Goal: Information Seeking & Learning: Compare options

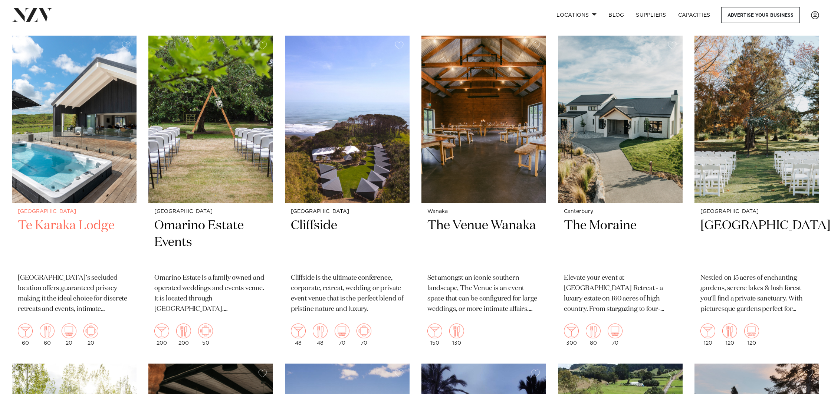
scroll to position [1151, 0]
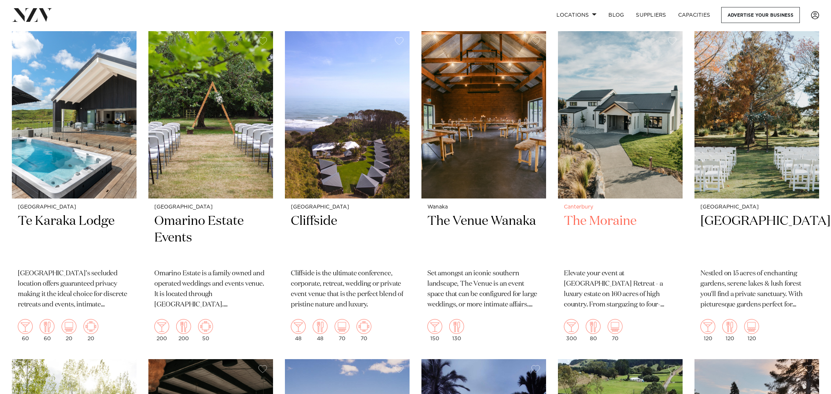
click at [605, 217] on h2 "The Moraine" at bounding box center [620, 238] width 113 height 50
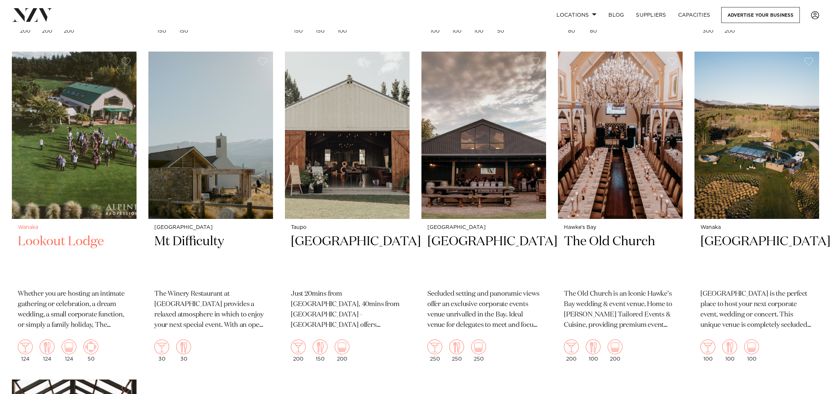
scroll to position [1788, 0]
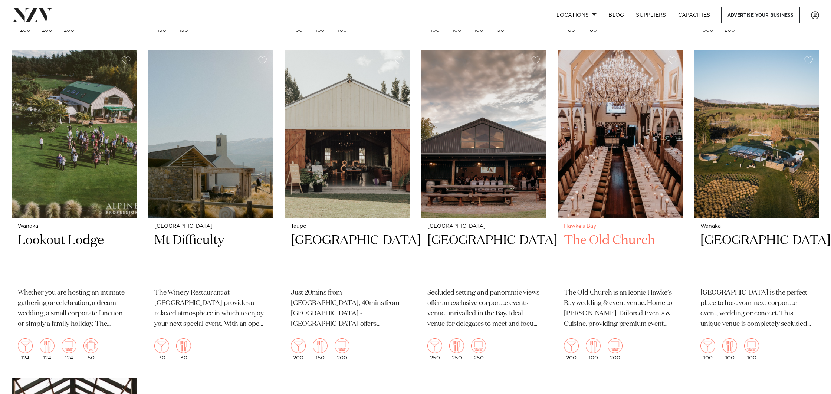
click at [596, 234] on h2 "The Old Church" at bounding box center [620, 257] width 113 height 50
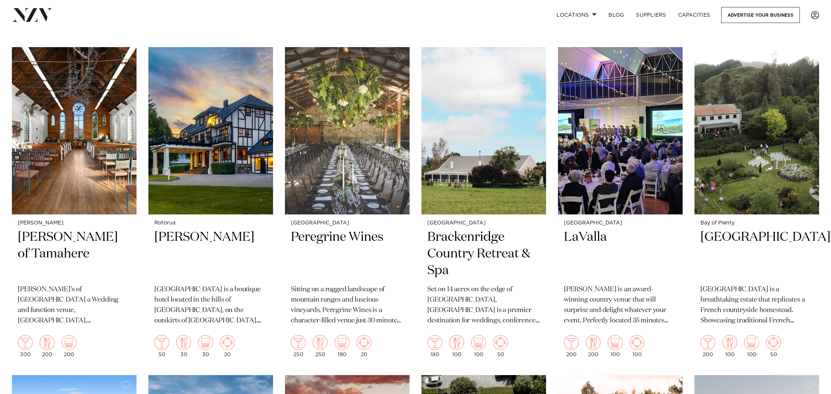
scroll to position [479, 0]
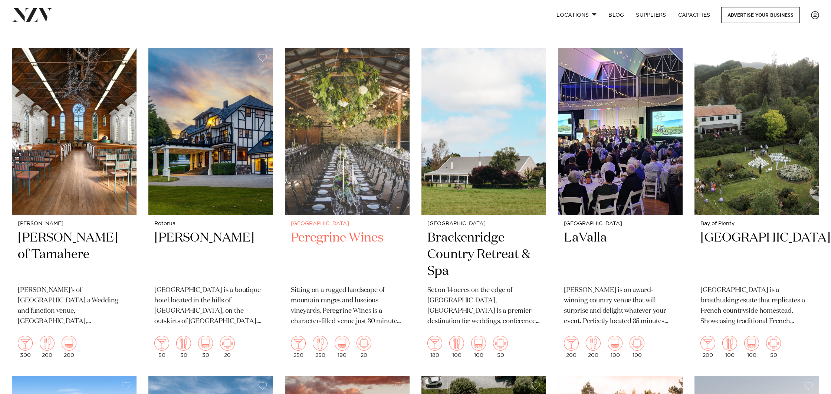
click at [346, 158] on img at bounding box center [347, 131] width 125 height 167
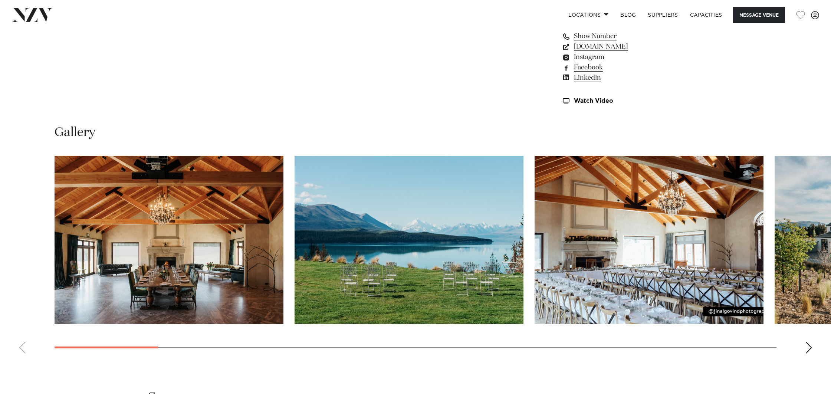
scroll to position [769, 0]
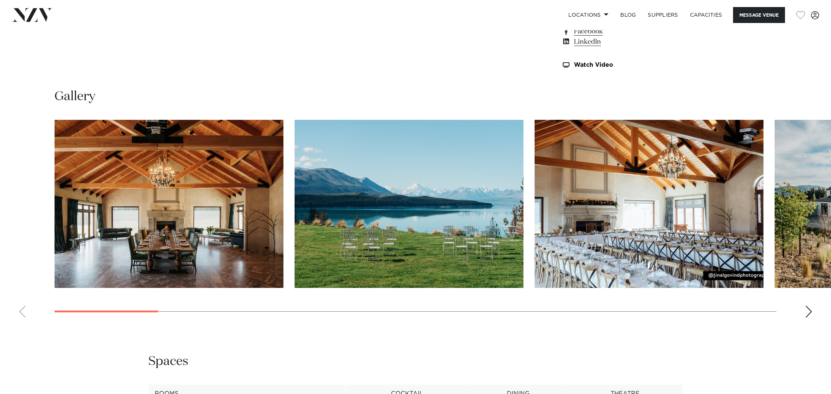
click at [809, 306] on div "Next slide" at bounding box center [808, 312] width 7 height 12
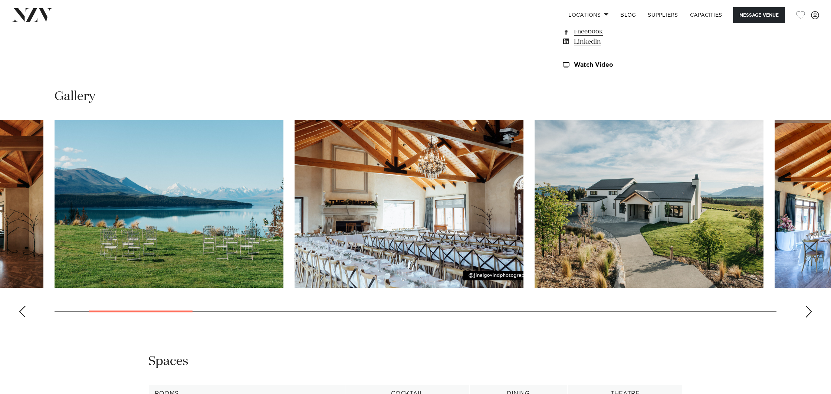
click at [809, 306] on div "Next slide" at bounding box center [808, 312] width 7 height 12
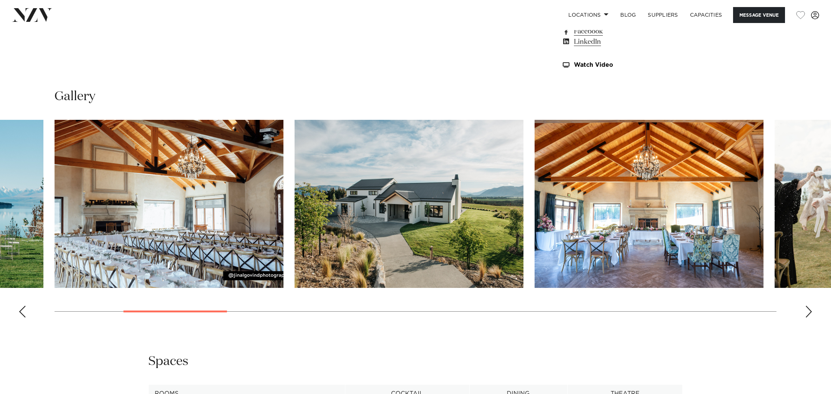
click at [809, 306] on div "Next slide" at bounding box center [808, 312] width 7 height 12
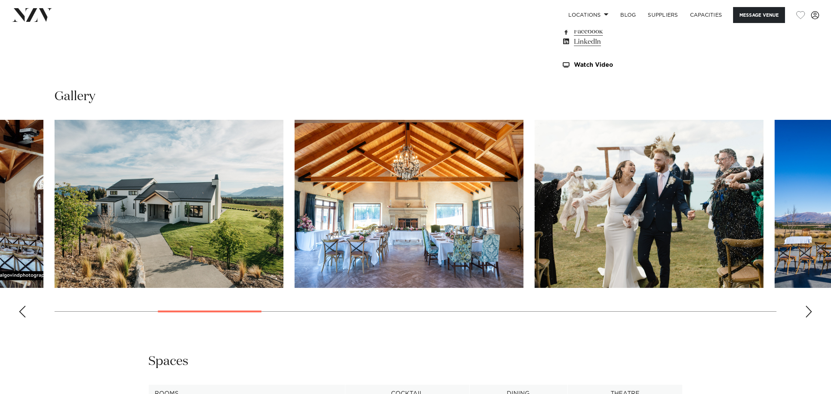
click at [809, 306] on div "Next slide" at bounding box center [808, 312] width 7 height 12
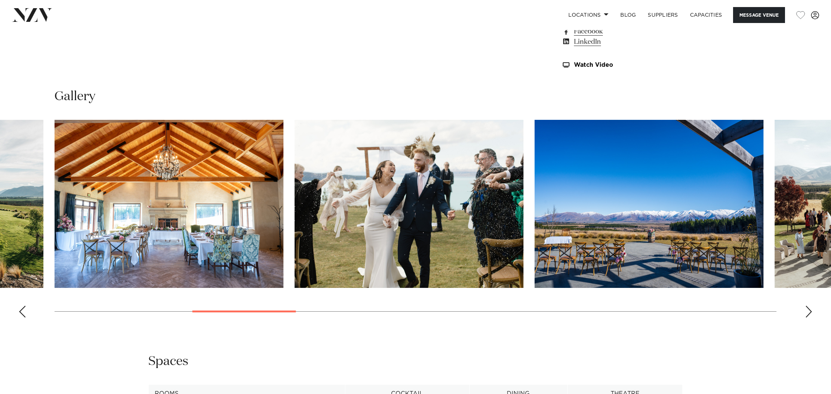
click at [809, 306] on div "Next slide" at bounding box center [808, 312] width 7 height 12
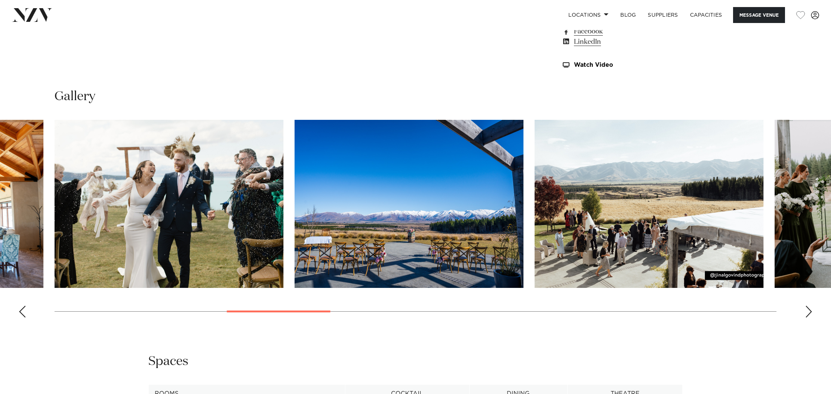
click at [809, 306] on div "Next slide" at bounding box center [808, 312] width 7 height 12
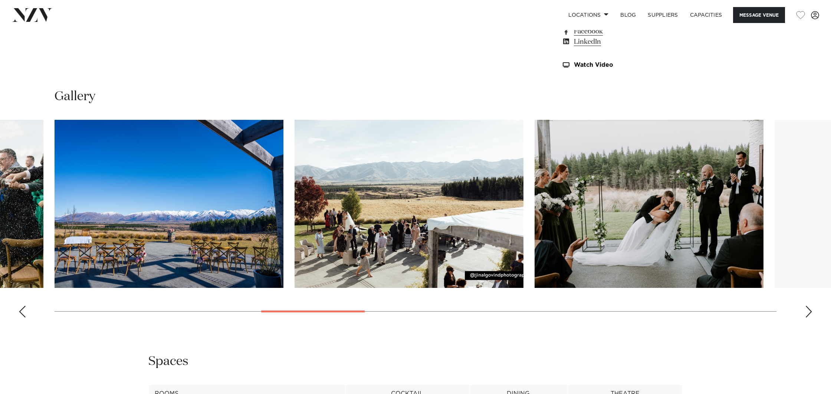
click at [809, 306] on div "Next slide" at bounding box center [808, 312] width 7 height 12
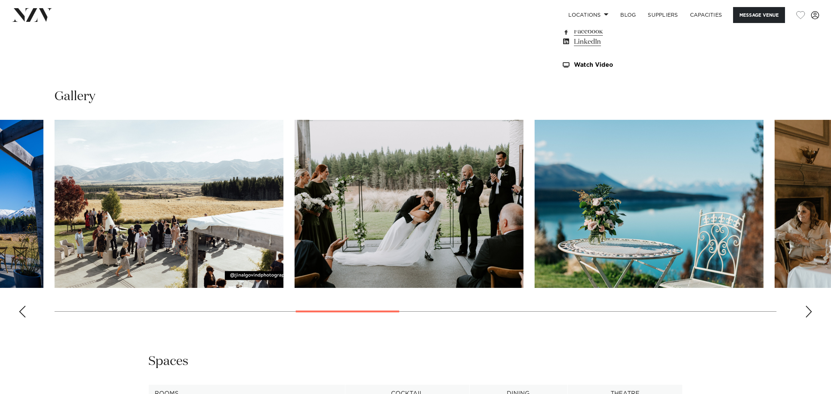
click at [809, 306] on div "Next slide" at bounding box center [808, 312] width 7 height 12
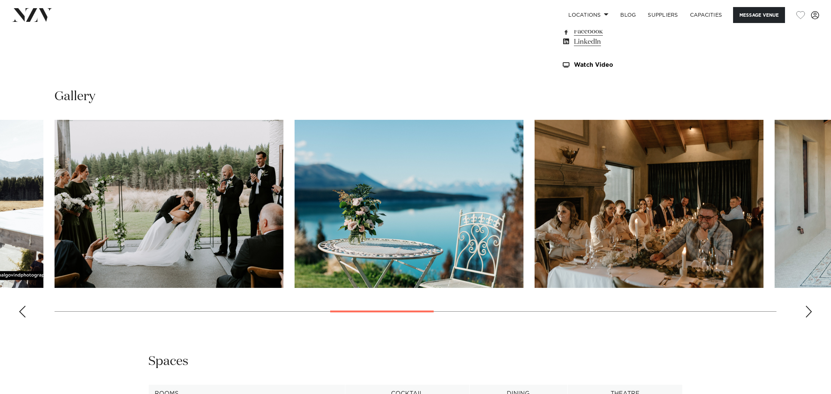
click at [809, 306] on div "Next slide" at bounding box center [808, 312] width 7 height 12
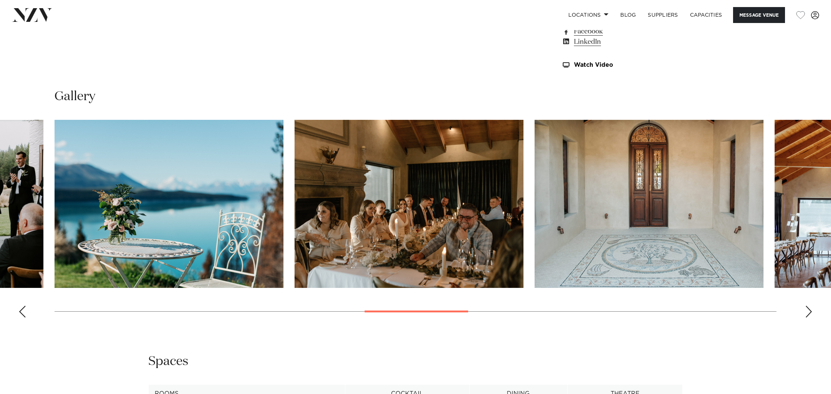
click at [809, 306] on div "Next slide" at bounding box center [808, 312] width 7 height 12
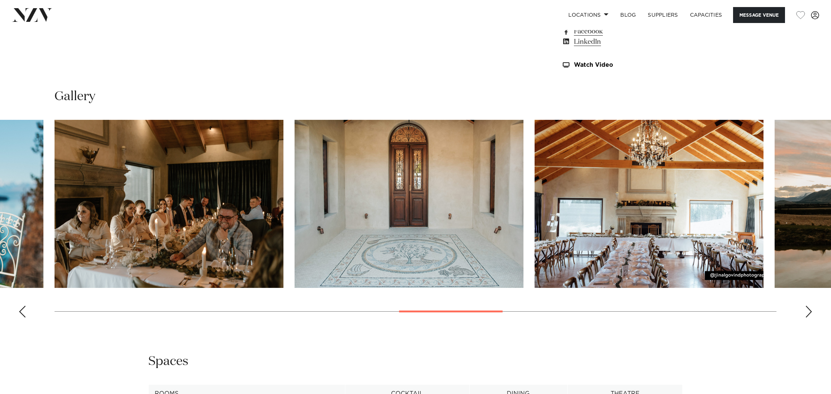
click at [809, 306] on div "Next slide" at bounding box center [808, 312] width 7 height 12
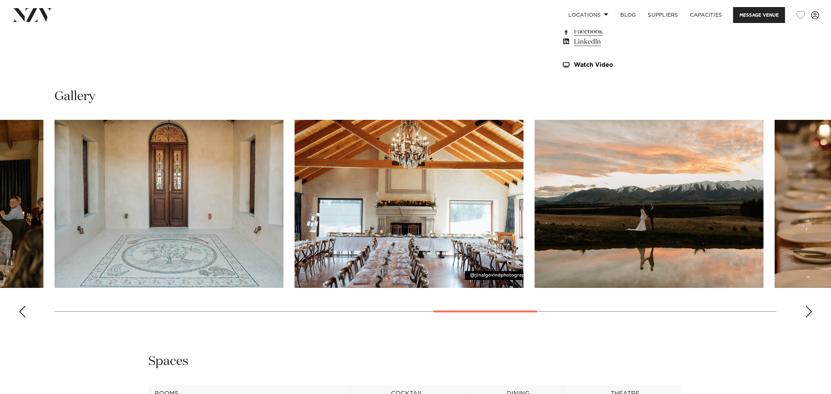
click at [809, 306] on div "Next slide" at bounding box center [808, 312] width 7 height 12
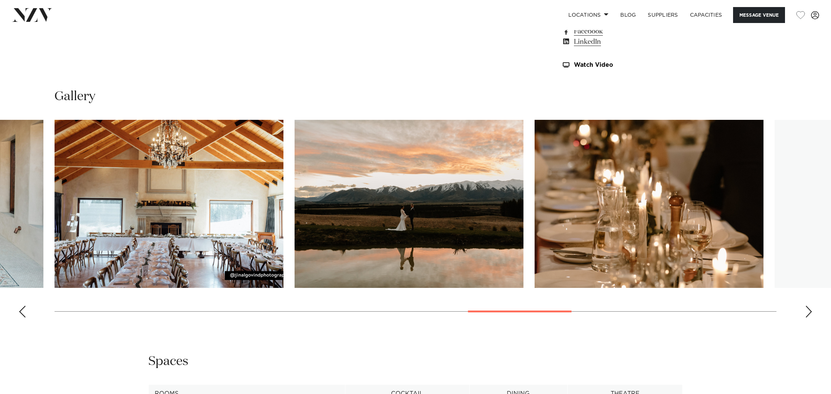
click at [809, 306] on div "Next slide" at bounding box center [808, 312] width 7 height 12
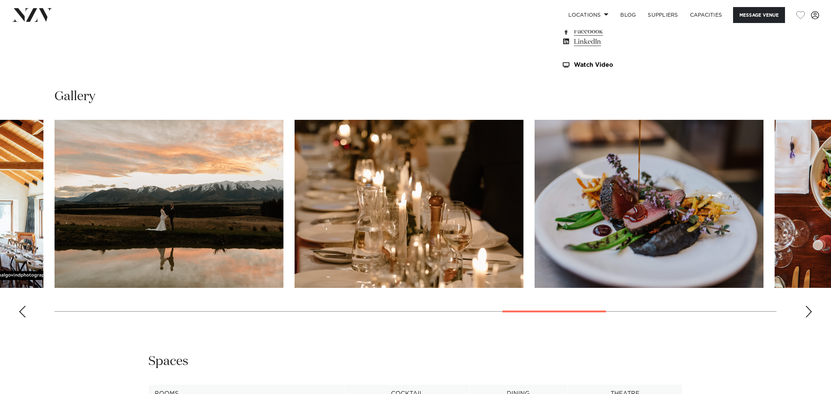
click at [809, 306] on div "Next slide" at bounding box center [808, 312] width 7 height 12
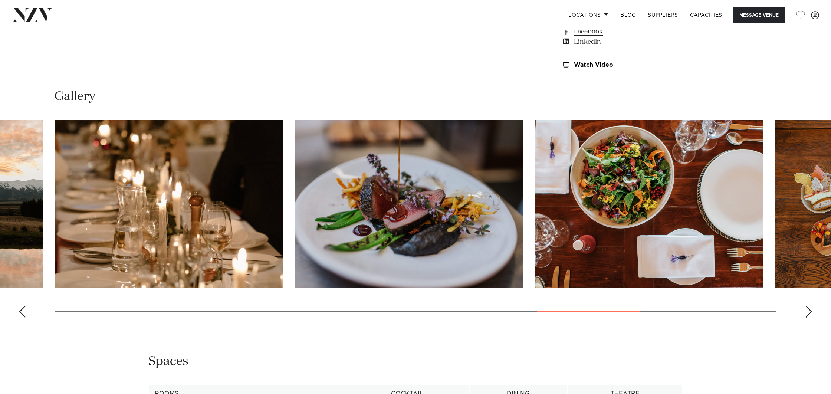
click at [809, 306] on div "Next slide" at bounding box center [808, 312] width 7 height 12
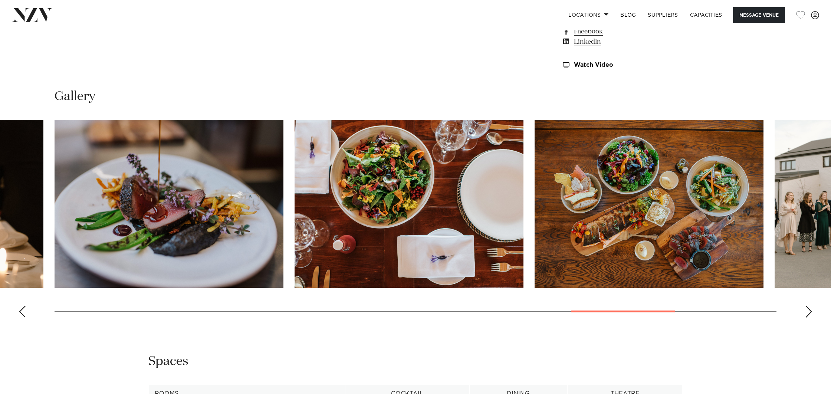
click at [809, 306] on div "Next slide" at bounding box center [808, 312] width 7 height 12
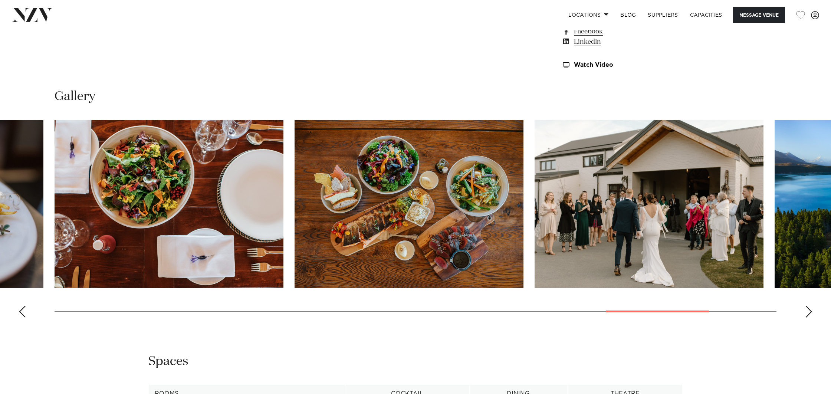
click at [809, 306] on div "Next slide" at bounding box center [808, 312] width 7 height 12
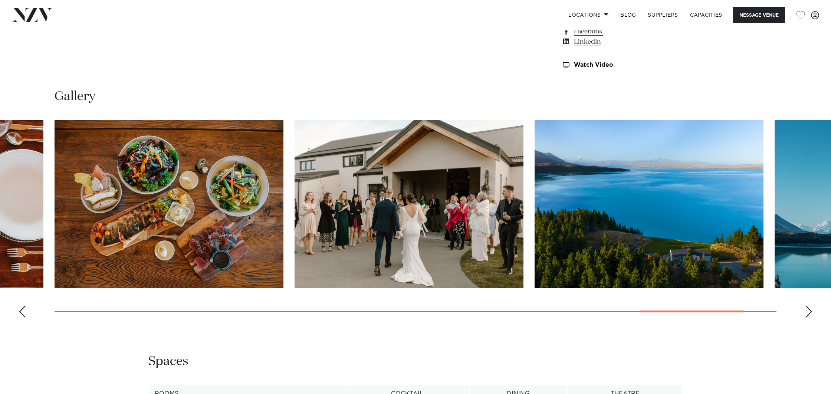
click at [809, 306] on div "Next slide" at bounding box center [808, 312] width 7 height 12
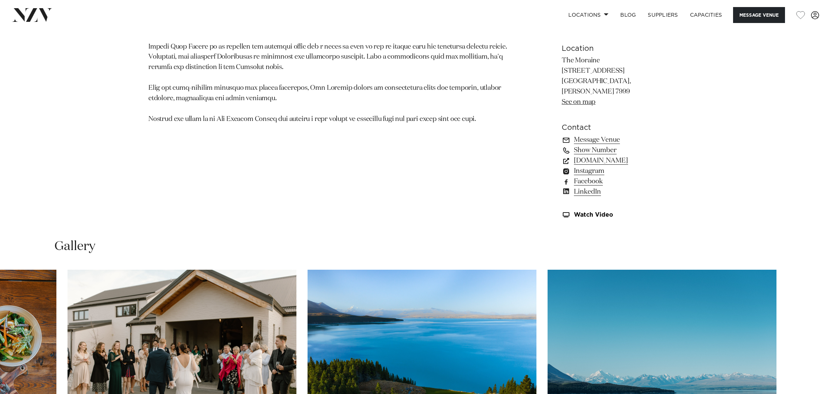
scroll to position [597, 0]
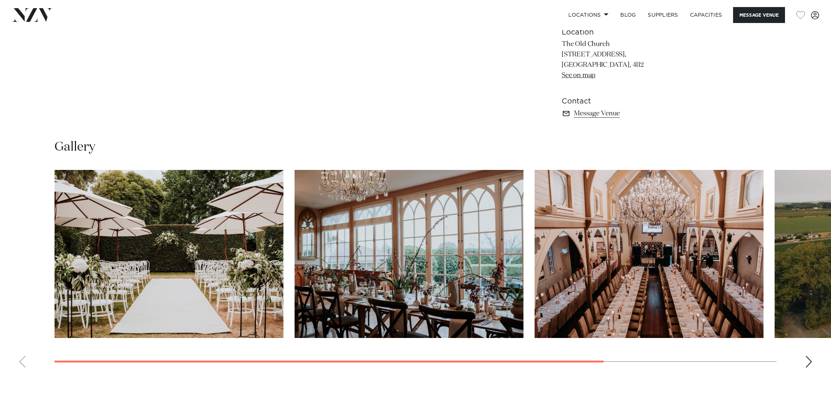
scroll to position [577, 0]
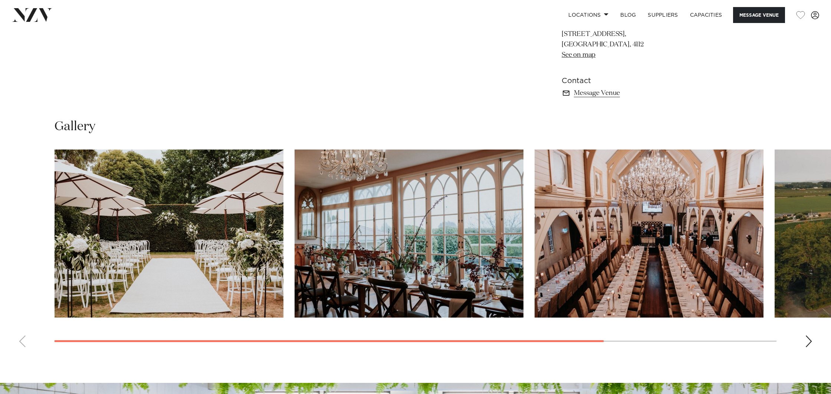
click at [85, 337] on swiper-container at bounding box center [415, 251] width 831 height 204
click at [74, 338] on swiper-container at bounding box center [415, 251] width 831 height 204
click at [652, 338] on swiper-container at bounding box center [415, 251] width 831 height 204
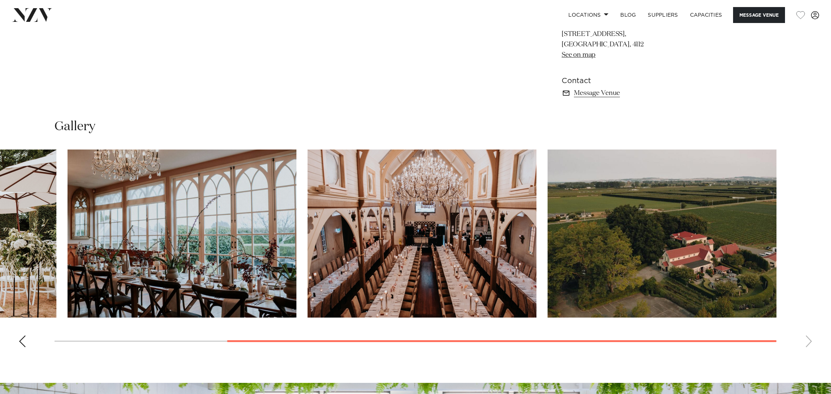
click at [603, 341] on div at bounding box center [416, 341] width 722 height 0
click at [805, 340] on swiper-container at bounding box center [415, 251] width 831 height 204
click at [20, 340] on div "Previous slide" at bounding box center [22, 341] width 7 height 12
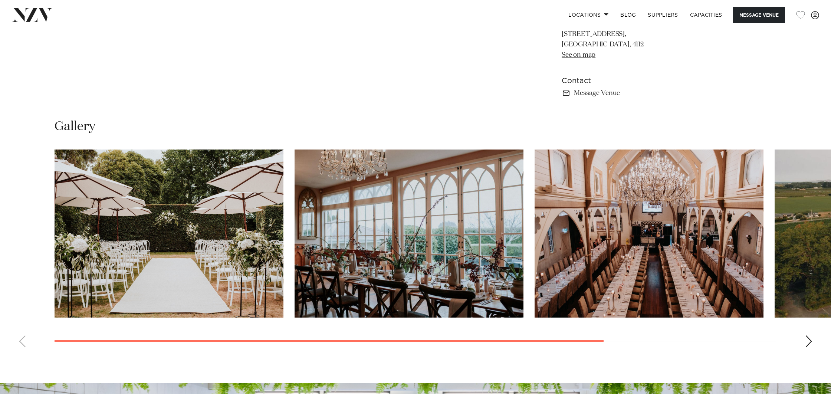
click at [20, 340] on swiper-container at bounding box center [415, 251] width 831 height 204
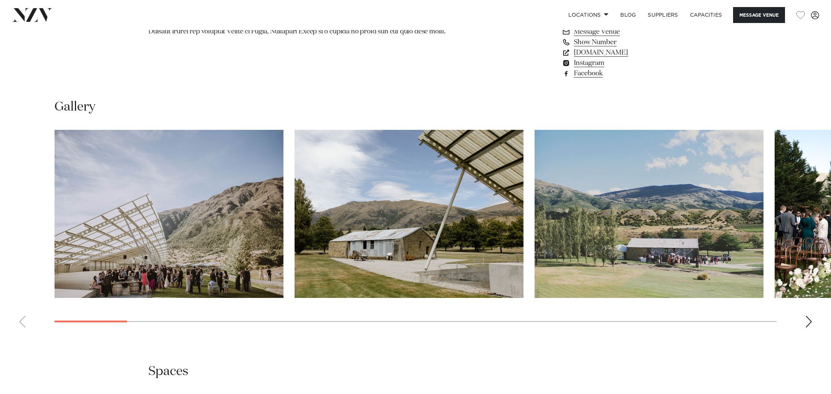
scroll to position [722, 0]
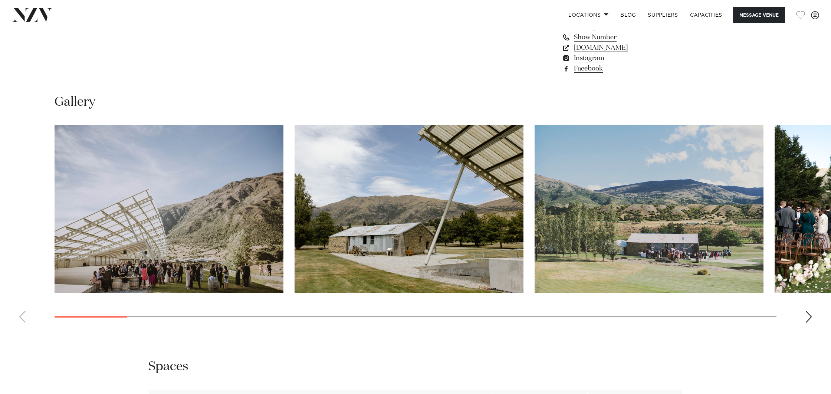
click at [165, 226] on img "1 / 30" at bounding box center [169, 209] width 229 height 168
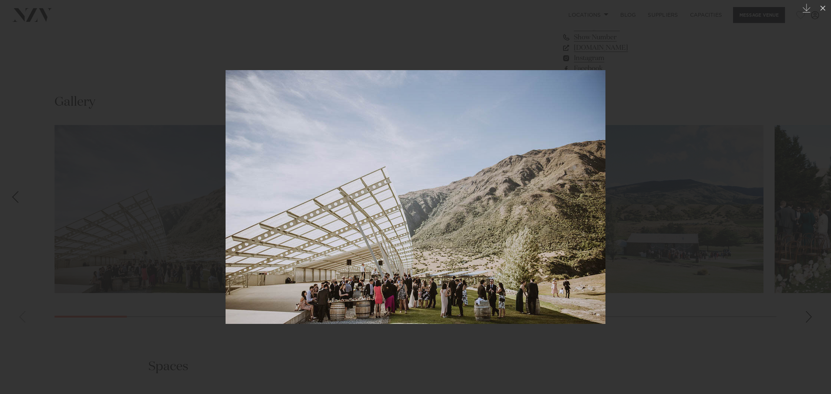
click at [501, 313] on img at bounding box center [416, 197] width 380 height 254
click at [633, 279] on div at bounding box center [415, 197] width 831 height 394
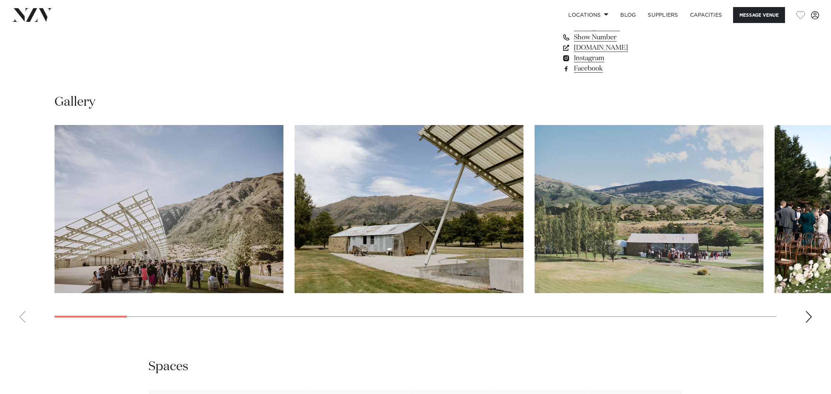
click at [201, 315] on swiper-container at bounding box center [415, 227] width 831 height 204
click at [808, 312] on div "Next slide" at bounding box center [808, 317] width 7 height 12
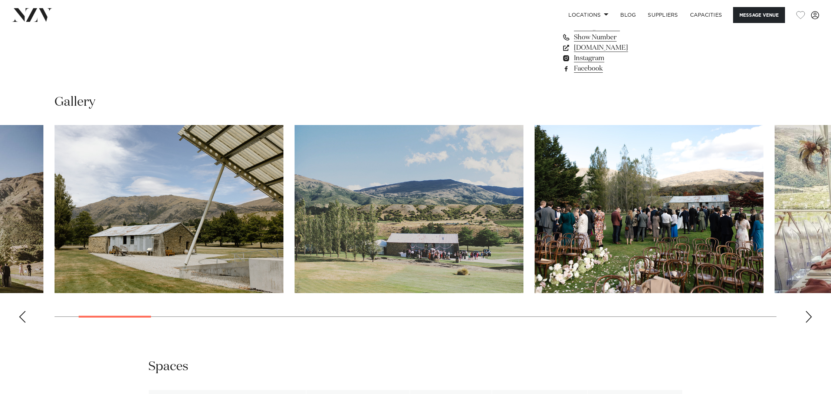
click at [808, 312] on div "Next slide" at bounding box center [808, 317] width 7 height 12
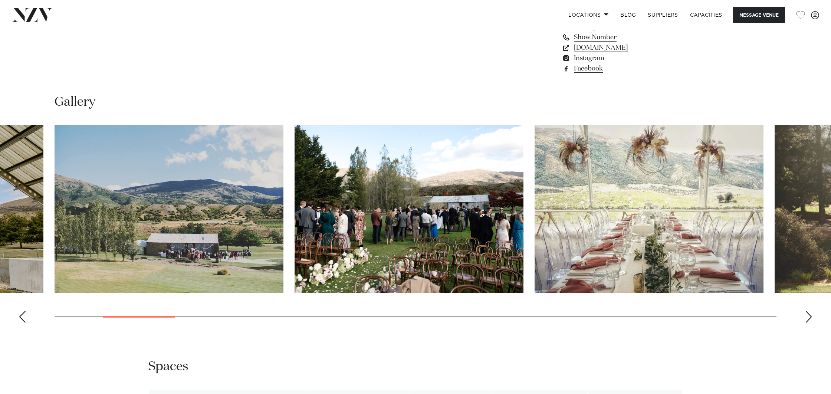
click at [808, 312] on div "Next slide" at bounding box center [808, 317] width 7 height 12
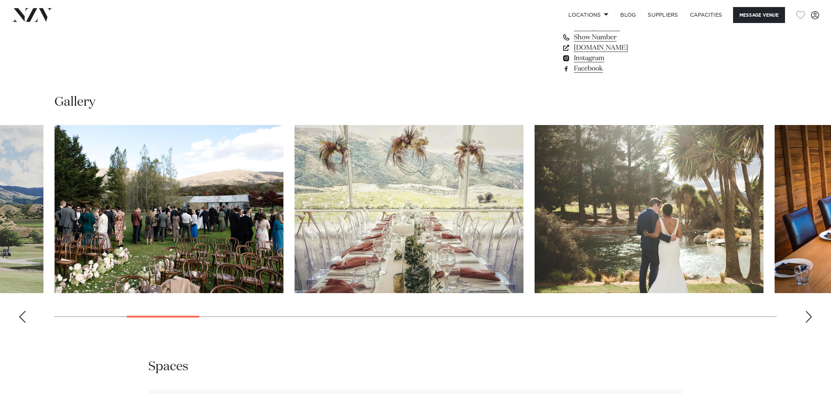
click at [808, 312] on div "Next slide" at bounding box center [808, 317] width 7 height 12
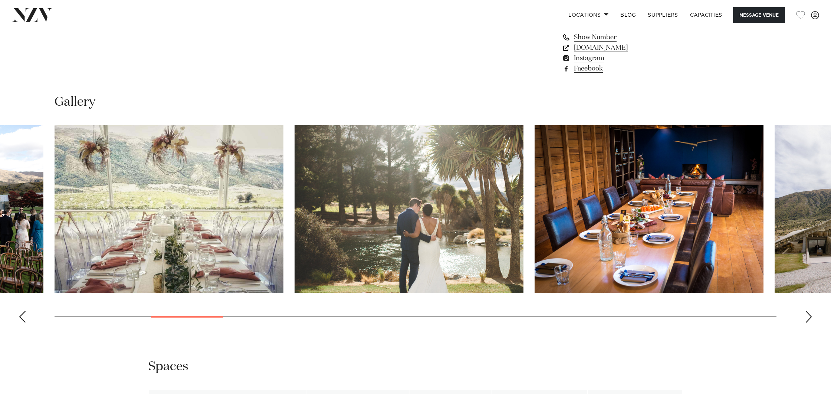
click at [808, 312] on div "Next slide" at bounding box center [808, 317] width 7 height 12
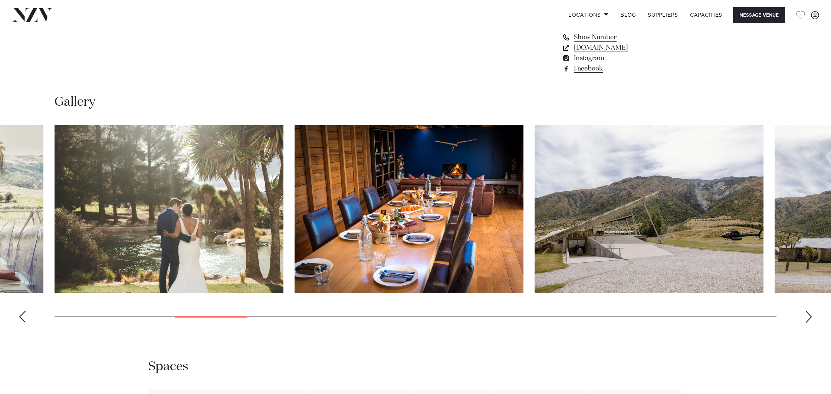
click at [808, 312] on div "Next slide" at bounding box center [808, 317] width 7 height 12
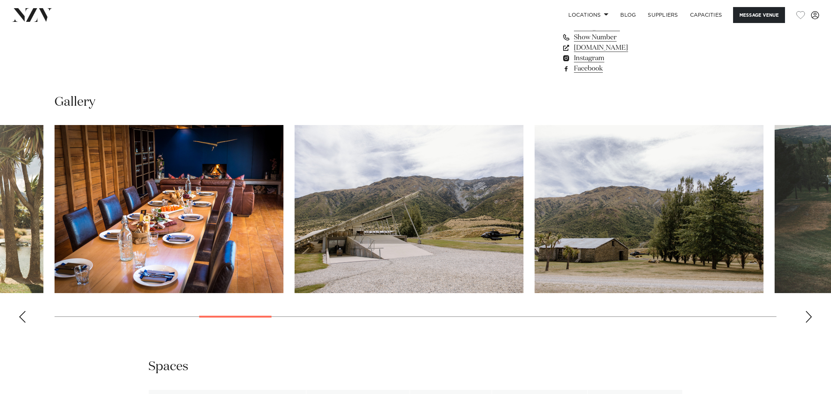
click at [808, 312] on div "Next slide" at bounding box center [808, 317] width 7 height 12
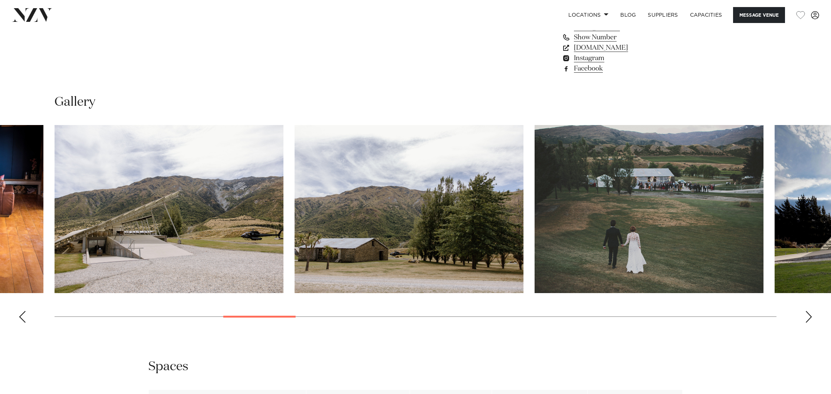
click at [808, 312] on div "Next slide" at bounding box center [808, 317] width 7 height 12
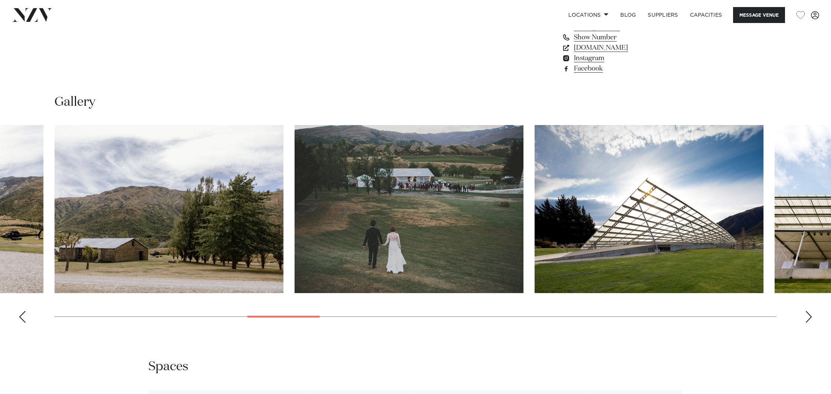
click at [808, 312] on div "Next slide" at bounding box center [808, 317] width 7 height 12
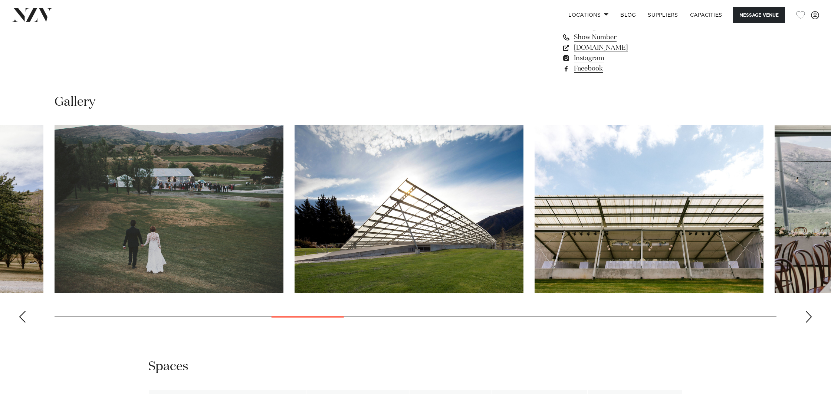
click at [808, 312] on div "Next slide" at bounding box center [808, 317] width 7 height 12
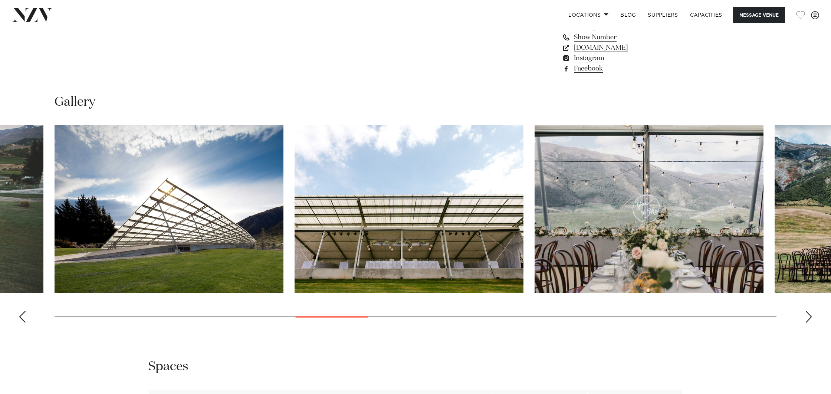
click at [808, 312] on div "Next slide" at bounding box center [808, 317] width 7 height 12
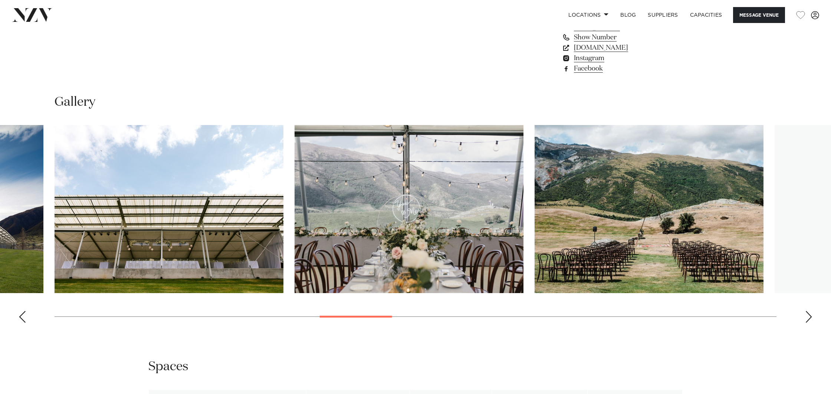
click at [808, 312] on div "Next slide" at bounding box center [808, 317] width 7 height 12
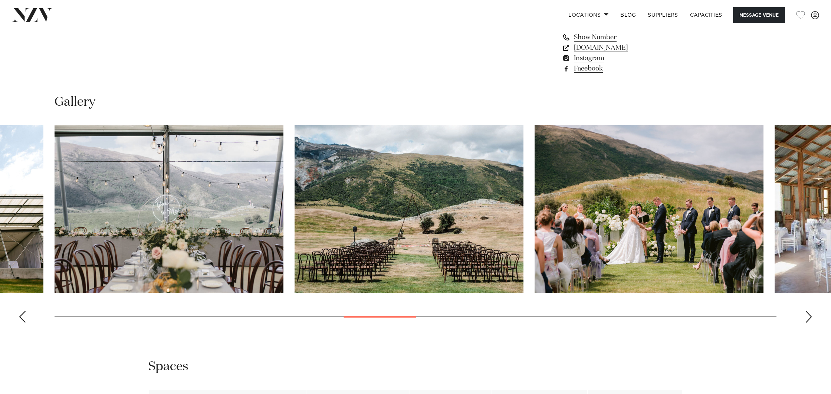
click at [808, 312] on div "Next slide" at bounding box center [808, 317] width 7 height 12
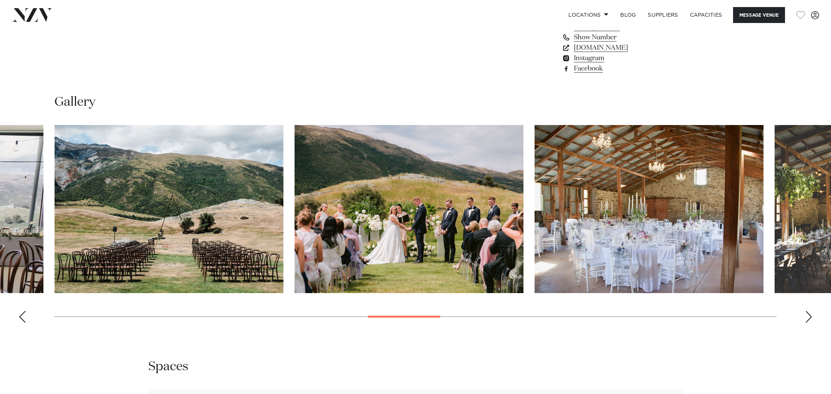
click at [808, 312] on div "Next slide" at bounding box center [808, 317] width 7 height 12
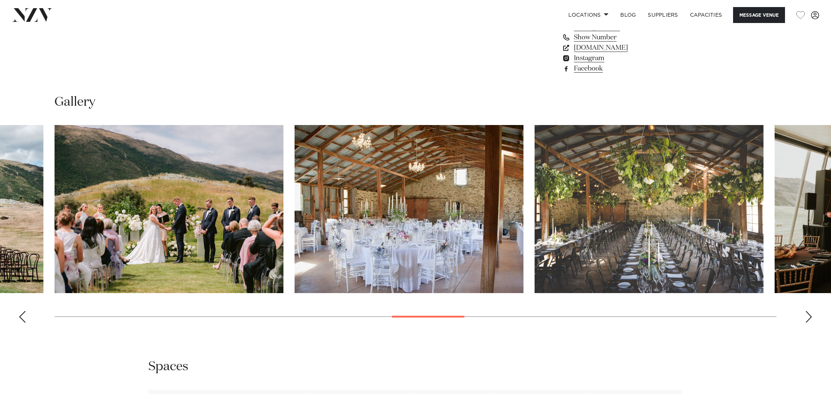
click at [808, 312] on div "Next slide" at bounding box center [808, 317] width 7 height 12
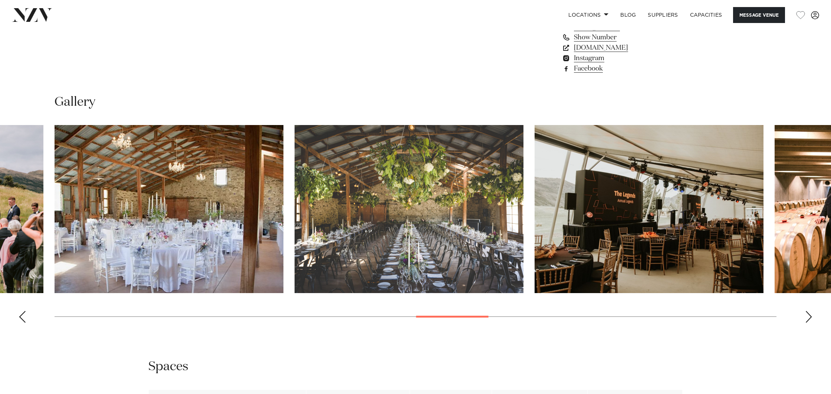
click at [808, 312] on div "Next slide" at bounding box center [808, 317] width 7 height 12
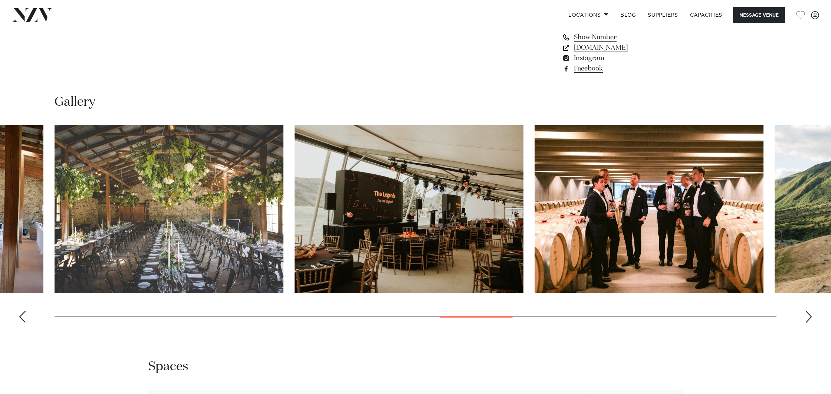
click at [808, 312] on div "Next slide" at bounding box center [808, 317] width 7 height 12
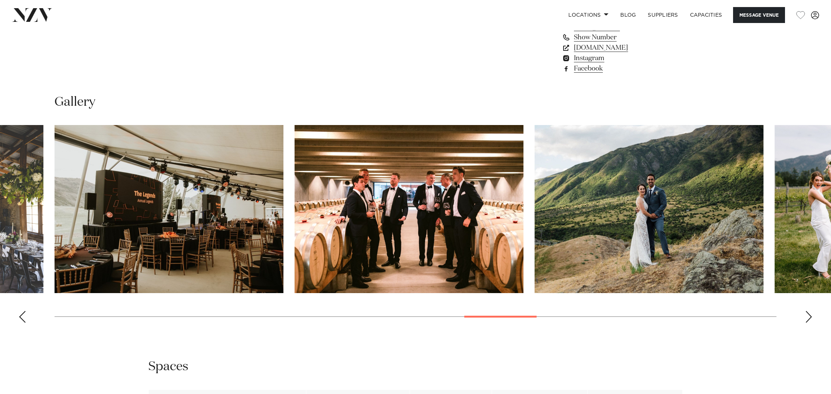
click at [808, 312] on div "Next slide" at bounding box center [808, 317] width 7 height 12
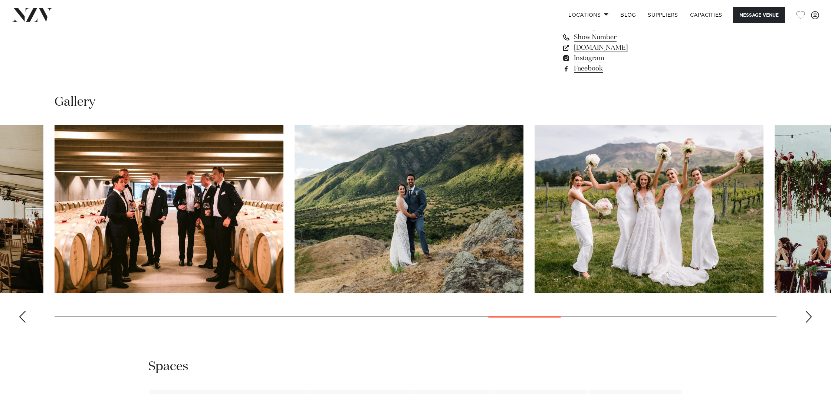
click at [808, 312] on div "Next slide" at bounding box center [808, 317] width 7 height 12
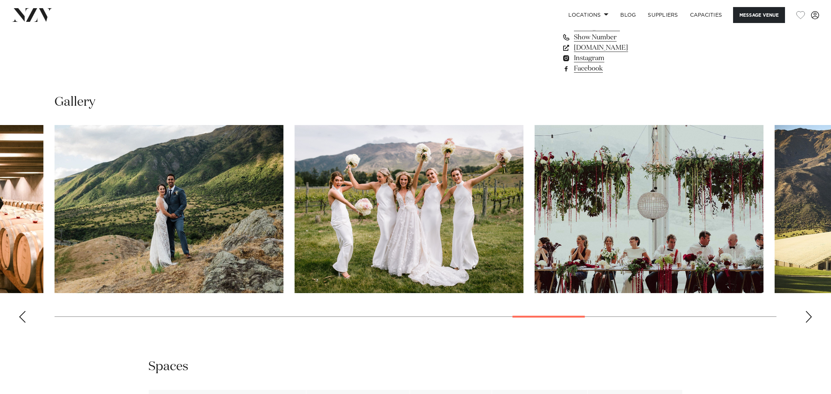
click at [808, 312] on div "Next slide" at bounding box center [808, 317] width 7 height 12
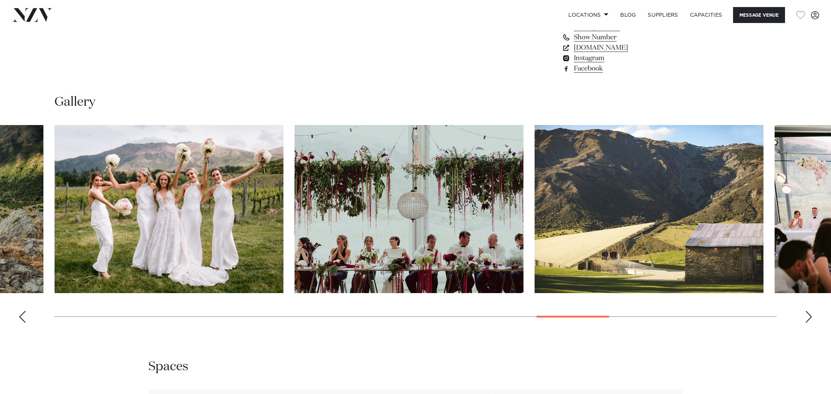
click at [808, 312] on div "Next slide" at bounding box center [808, 317] width 7 height 12
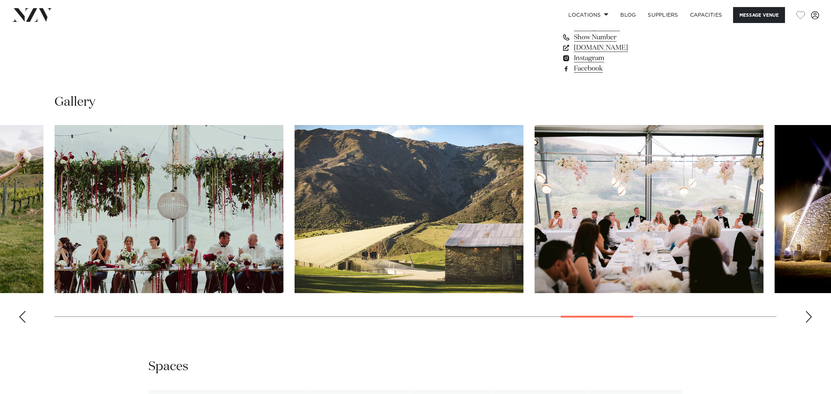
click at [808, 312] on div "Next slide" at bounding box center [808, 317] width 7 height 12
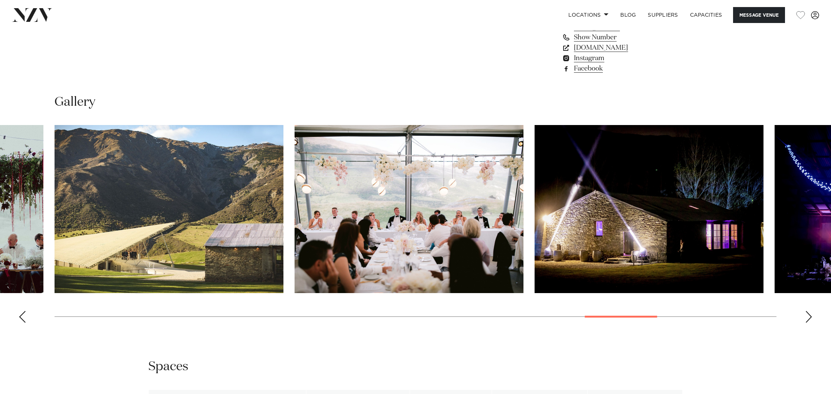
click at [808, 312] on div "Next slide" at bounding box center [808, 317] width 7 height 12
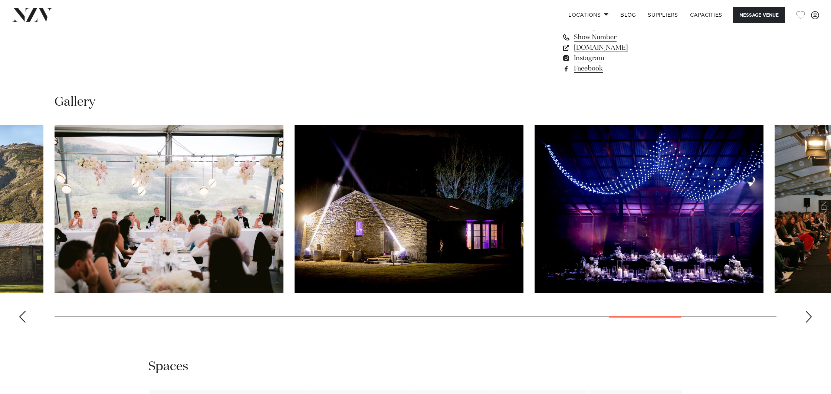
click at [808, 312] on div "Next slide" at bounding box center [808, 317] width 7 height 12
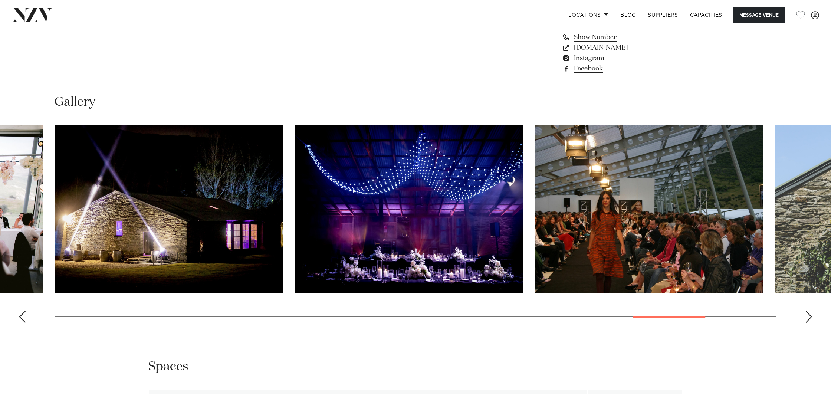
click at [808, 312] on div "Next slide" at bounding box center [808, 317] width 7 height 12
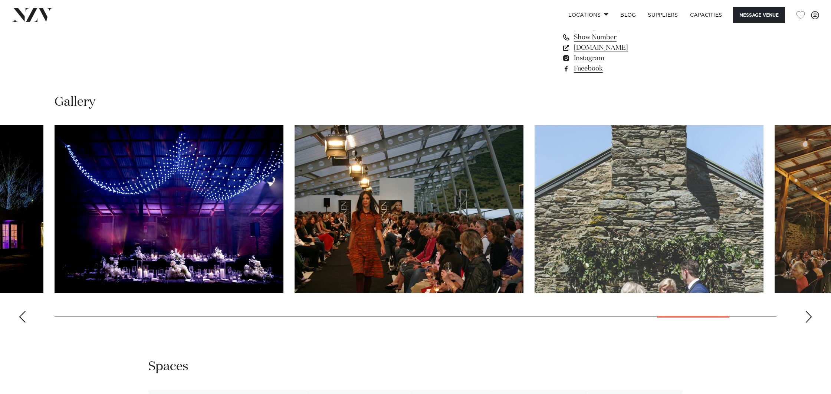
click at [808, 312] on div "Next slide" at bounding box center [808, 317] width 7 height 12
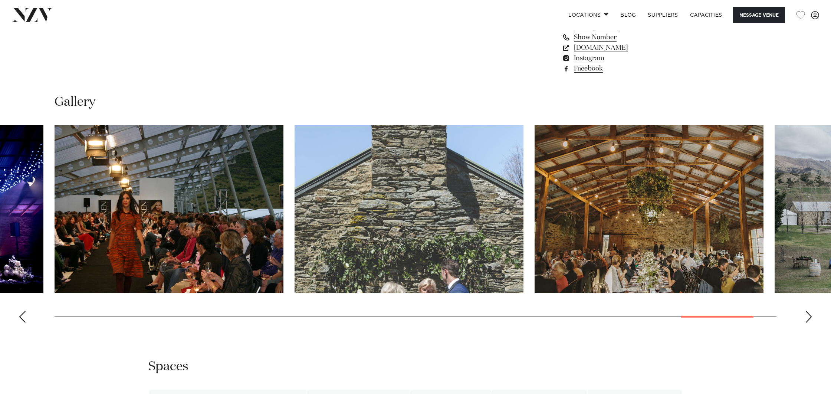
click at [808, 312] on div "Next slide" at bounding box center [808, 317] width 7 height 12
